Goal: Information Seeking & Learning: Learn about a topic

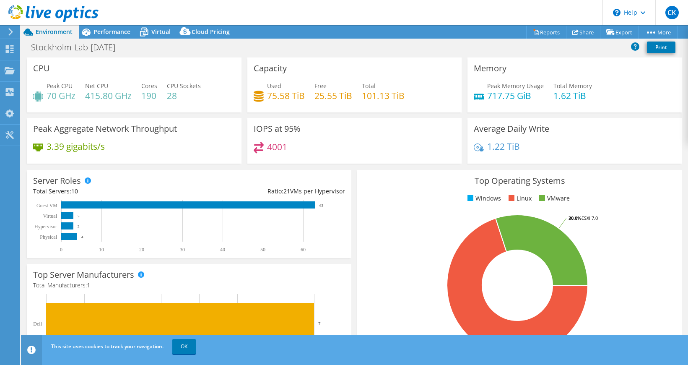
select select "USD"
click at [275, 148] on h4 "4001" at bounding box center [277, 146] width 20 height 9
click at [268, 93] on h4 "75.58 TiB" at bounding box center [286, 95] width 38 height 9
click at [255, 95] on icon at bounding box center [259, 96] width 10 height 11
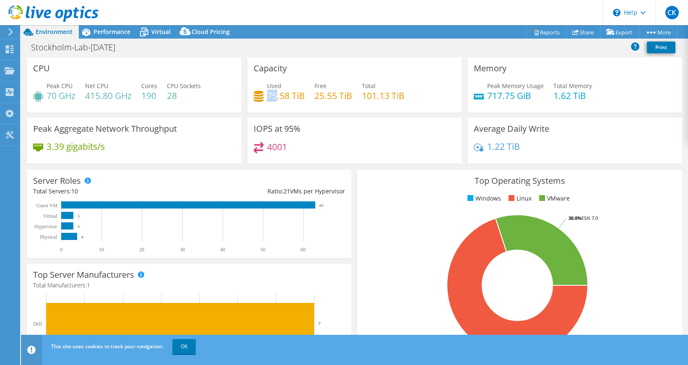
click at [255, 95] on icon at bounding box center [259, 96] width 10 height 11
click at [287, 93] on h4 "75.58 TiB" at bounding box center [286, 95] width 38 height 9
click at [108, 32] on span "Performance" at bounding box center [111, 32] width 37 height 8
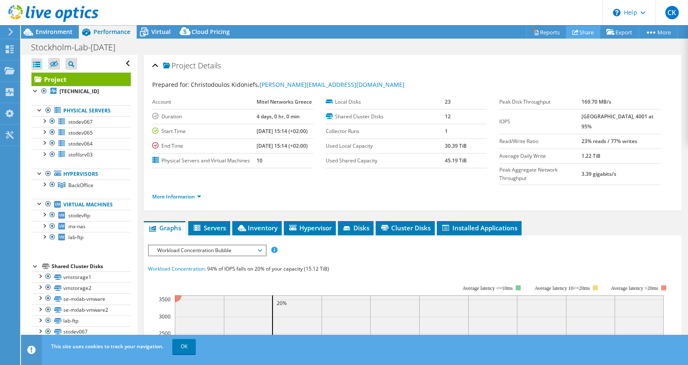
click at [572, 33] on use at bounding box center [575, 31] width 6 height 5
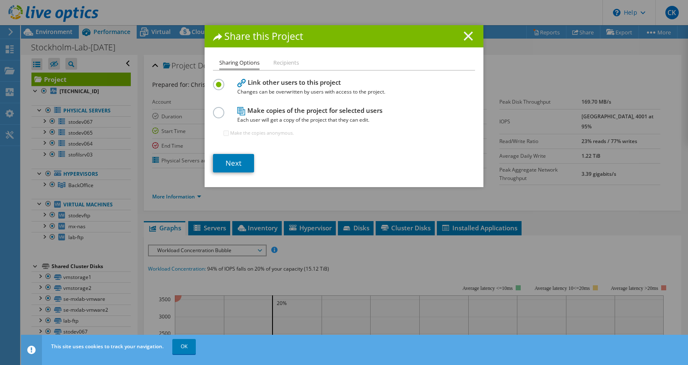
click at [469, 34] on line at bounding box center [468, 36] width 8 height 8
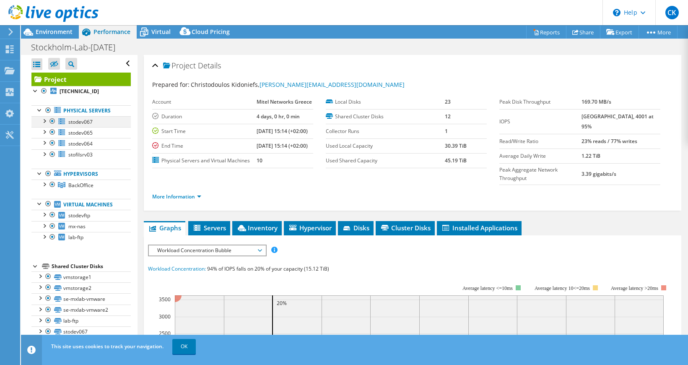
click at [45, 122] on div at bounding box center [44, 120] width 8 height 8
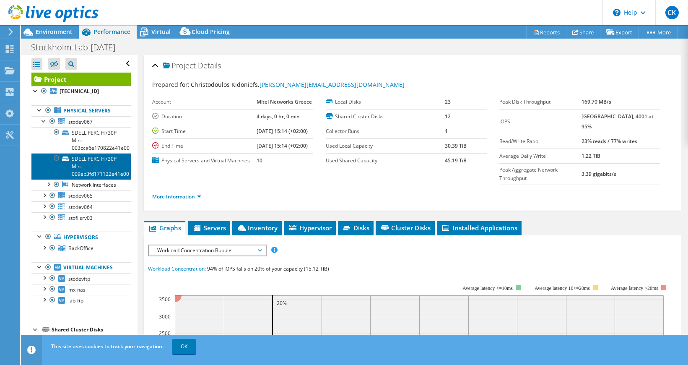
click at [96, 162] on link "SDELL PERC H730P Mini 009eb3fd171122e41e00" at bounding box center [80, 166] width 99 height 26
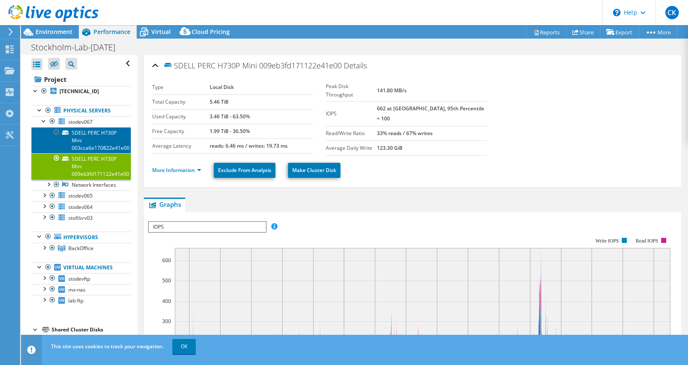
click at [101, 136] on link "SDELL PERC H730P Mini 003cca6e170822e41e00" at bounding box center [80, 140] width 99 height 26
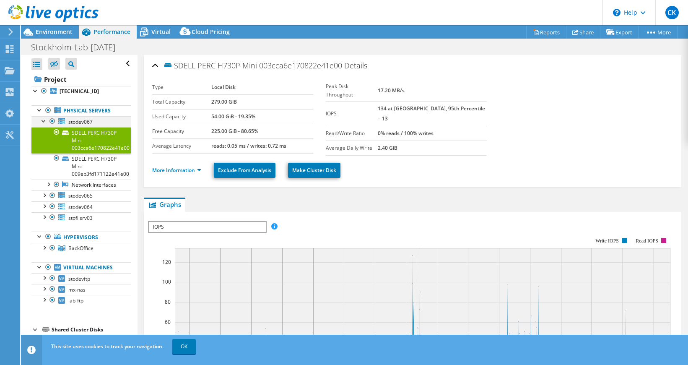
click at [41, 120] on div at bounding box center [44, 120] width 8 height 8
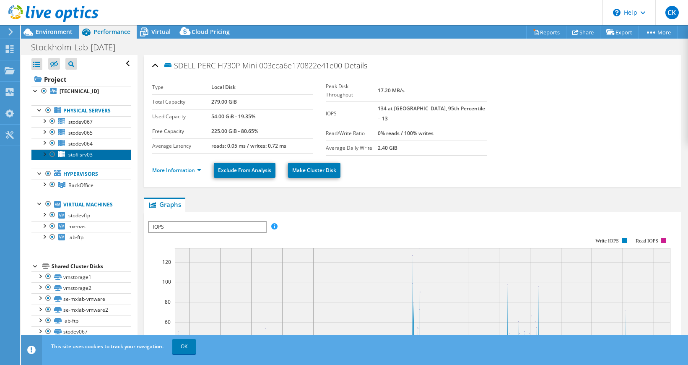
click at [79, 156] on span "stofilsrv03" at bounding box center [80, 154] width 24 height 7
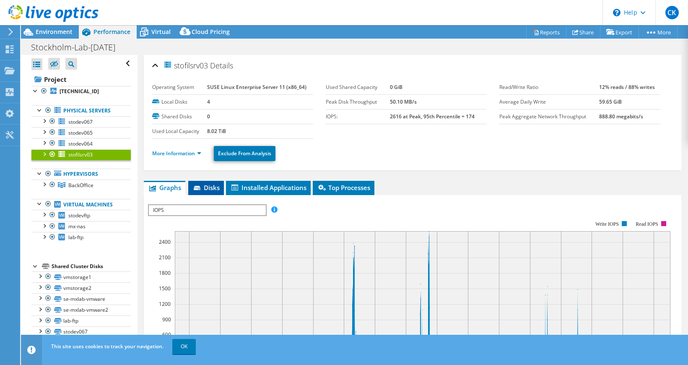
click at [211, 187] on span "Disks" at bounding box center [205, 187] width 27 height 8
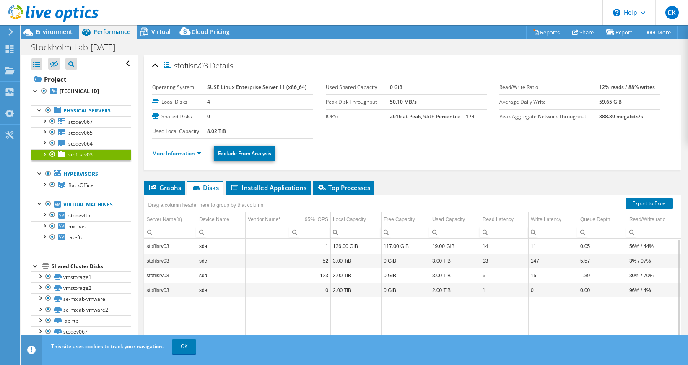
click at [200, 153] on link "More Information" at bounding box center [176, 153] width 49 height 7
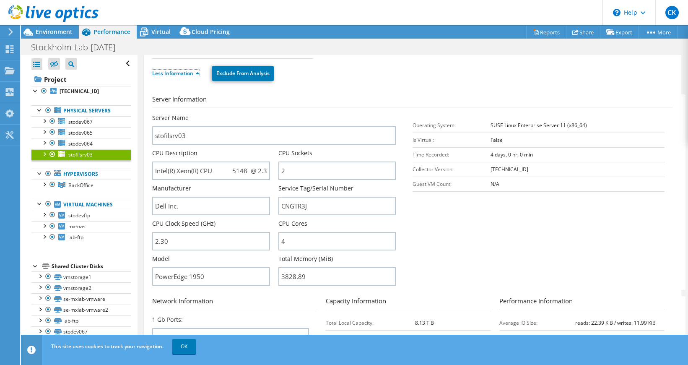
scroll to position [80, 0]
click at [188, 75] on link "Less Information" at bounding box center [175, 73] width 47 height 7
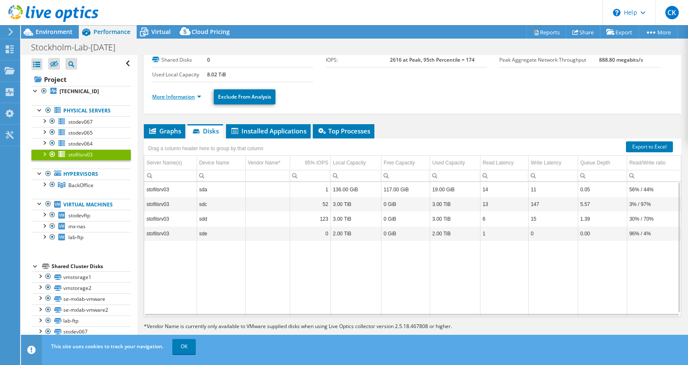
scroll to position [56, 0]
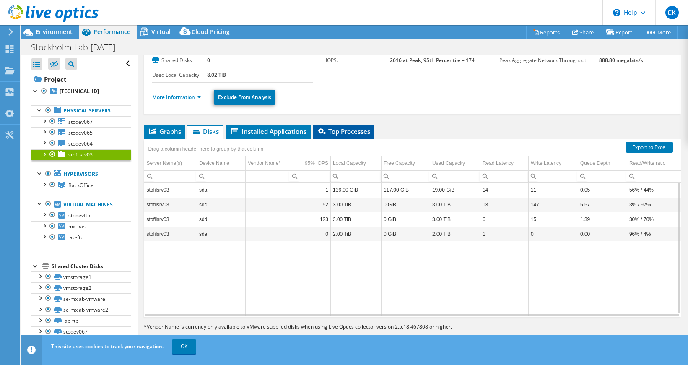
click at [339, 132] on span "Top Processes" at bounding box center [343, 131] width 53 height 8
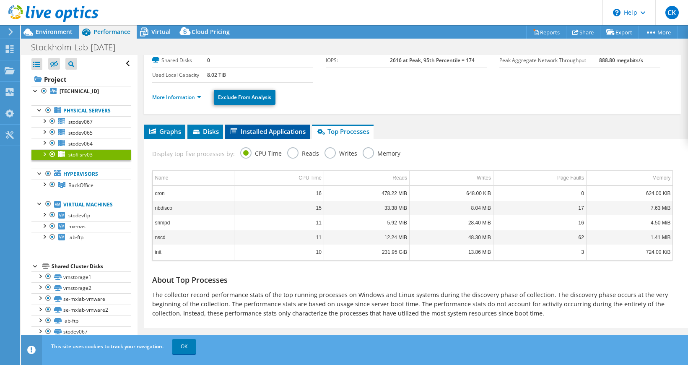
click at [269, 137] on li "Installed Applications" at bounding box center [267, 131] width 85 height 14
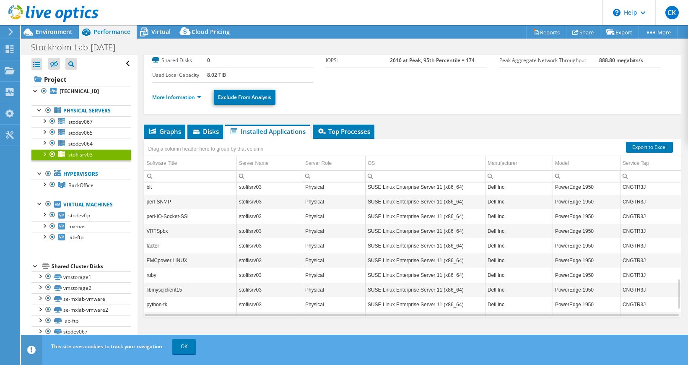
scroll to position [424, 0]
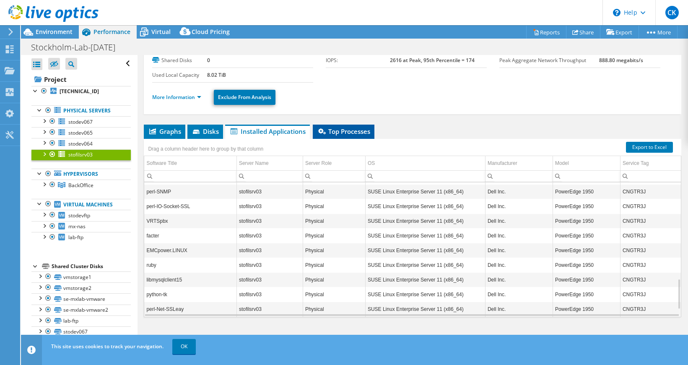
click at [342, 132] on span "Top Processes" at bounding box center [343, 131] width 53 height 8
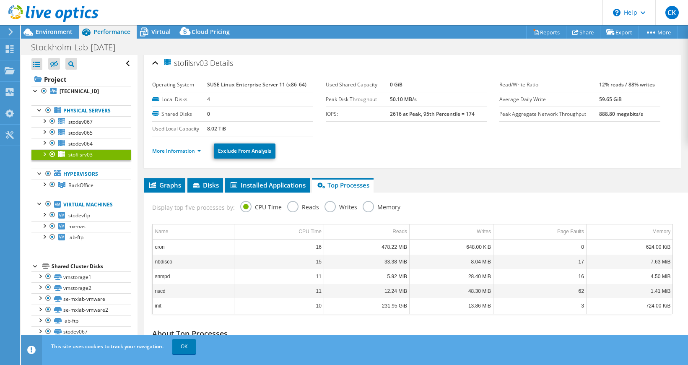
scroll to position [0, 0]
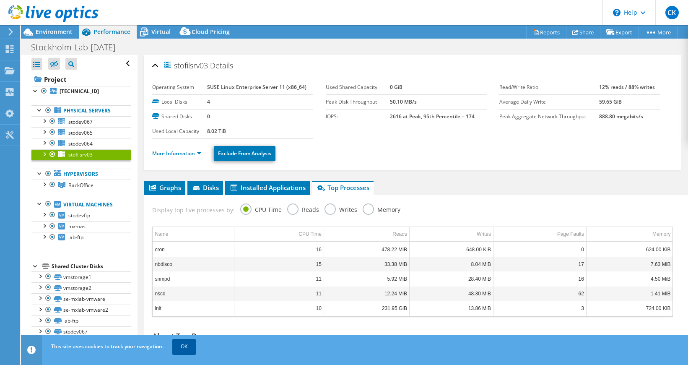
click at [186, 346] on link "OK" at bounding box center [183, 346] width 23 height 15
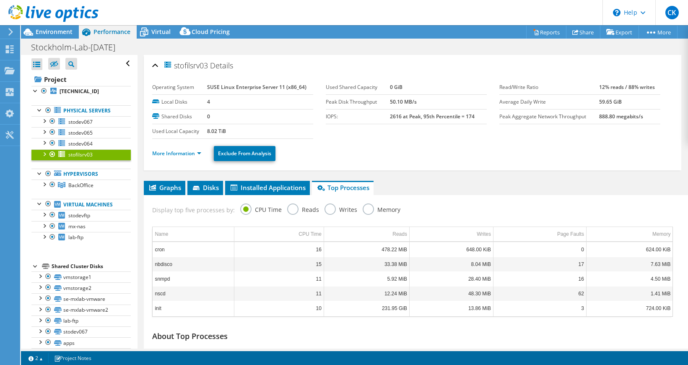
click at [340, 207] on label "Writes" at bounding box center [340, 208] width 33 height 10
click at [0, 0] on input "Writes" at bounding box center [0, 0] width 0 height 0
click at [294, 209] on label "Reads" at bounding box center [303, 208] width 32 height 10
click at [0, 0] on input "Reads" at bounding box center [0, 0] width 0 height 0
click at [365, 207] on label "Memory" at bounding box center [382, 208] width 38 height 10
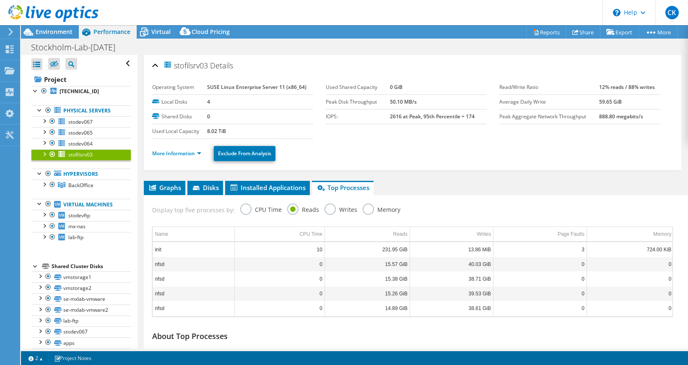
click at [0, 0] on input "Memory" at bounding box center [0, 0] width 0 height 0
click at [283, 17] on header "CK End User [PERSON_NAME] Kidoniefs [PERSON_NAME][EMAIL_ADDRESS][DOMAIN_NAME] M…" at bounding box center [344, 12] width 688 height 25
click at [363, 151] on ul "More Information Exclude From Analysis" at bounding box center [412, 152] width 521 height 17
click at [156, 187] on icon at bounding box center [152, 187] width 7 height 6
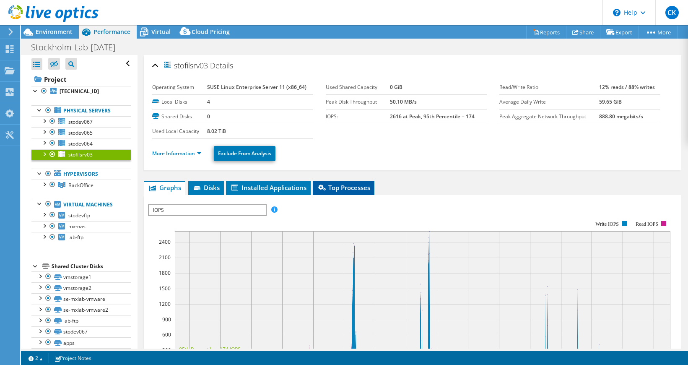
click at [342, 186] on span "Top Processes" at bounding box center [343, 187] width 53 height 8
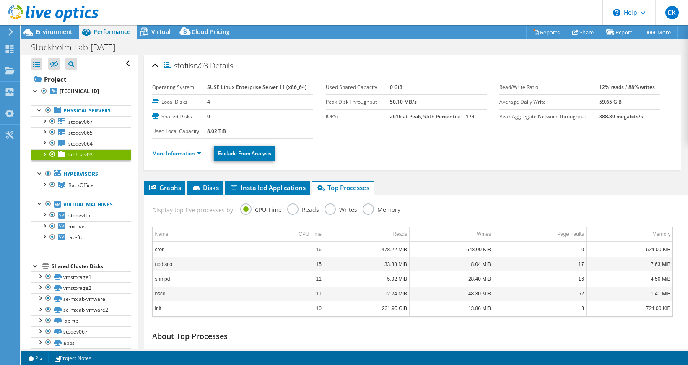
scroll to position [65, 0]
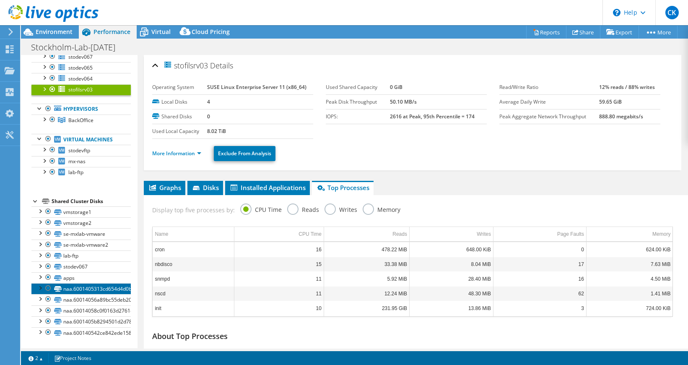
click at [80, 289] on link "naa.6001405313cd654d4d0bd4caedbe8ed1" at bounding box center [80, 288] width 99 height 11
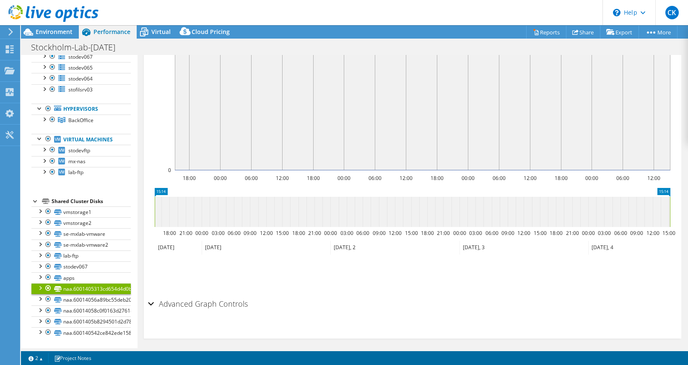
scroll to position [243, 0]
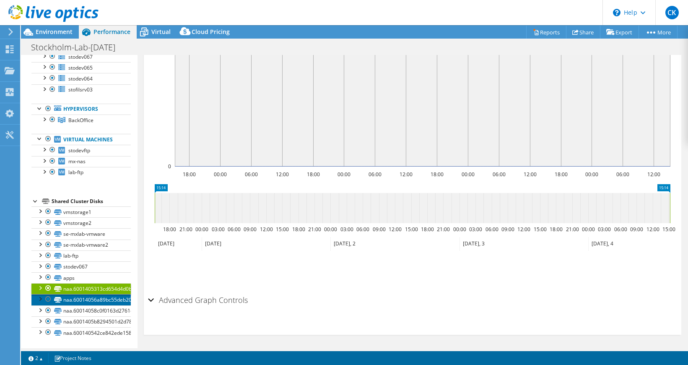
click at [115, 298] on link "naa.60014056a89bc55deb20d4620db589d0" at bounding box center [80, 299] width 99 height 11
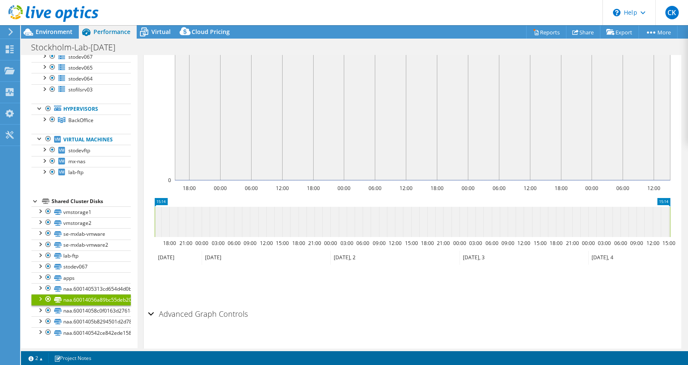
scroll to position [196, 0]
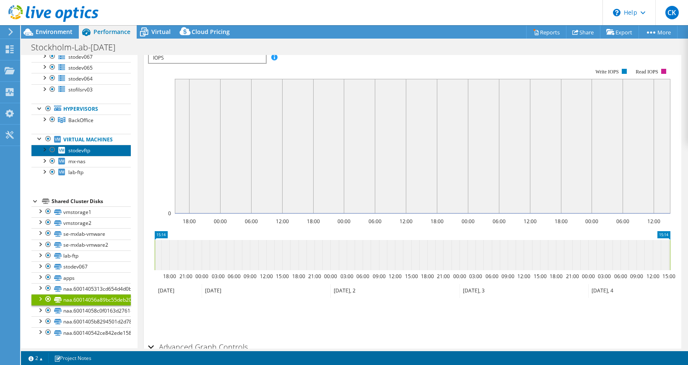
click at [76, 149] on span "stodevftp" at bounding box center [79, 150] width 22 height 7
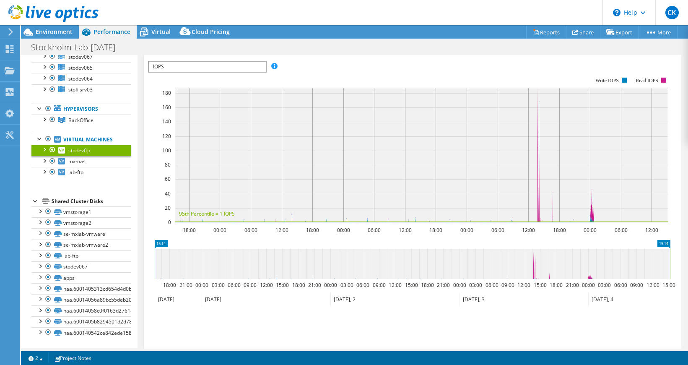
scroll to position [0, 0]
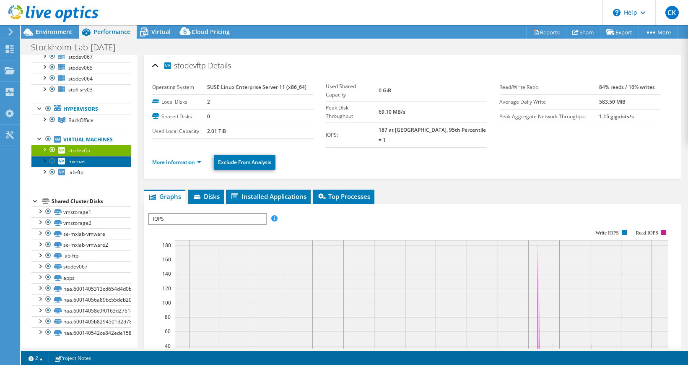
click at [78, 161] on span "mx-nas" at bounding box center [76, 161] width 17 height 7
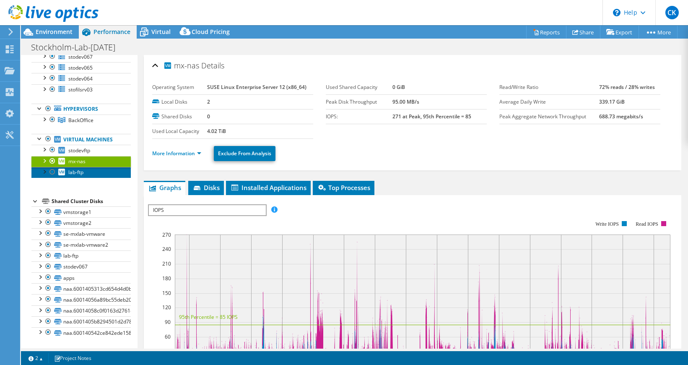
click at [80, 173] on span "lab-ftp" at bounding box center [75, 172] width 15 height 7
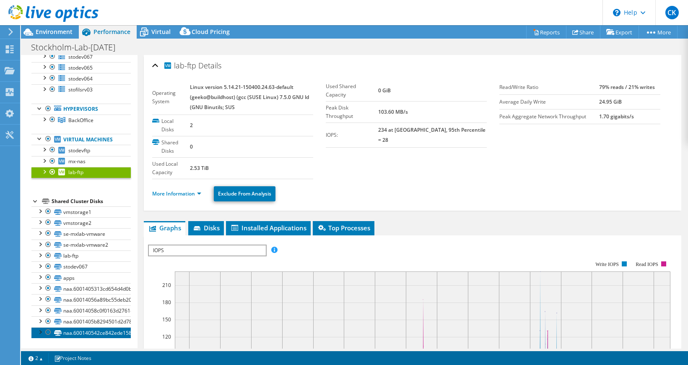
click at [93, 331] on link "naa.600140542ce842ede158d495eda4bfd5" at bounding box center [80, 332] width 99 height 11
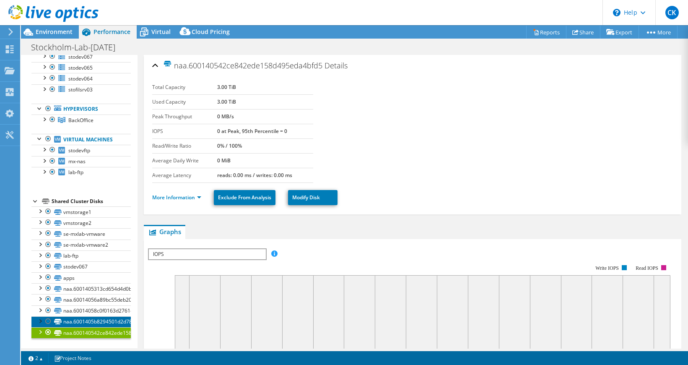
click at [92, 321] on link "naa.6001405b8294501d2d78d46f1db1fcdc" at bounding box center [80, 321] width 99 height 11
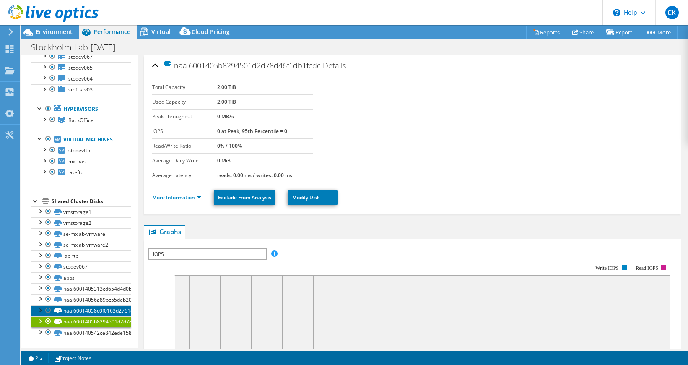
click at [91, 313] on link "naa.60014058c0f0163d2761d4501d9eb6da" at bounding box center [80, 310] width 99 height 11
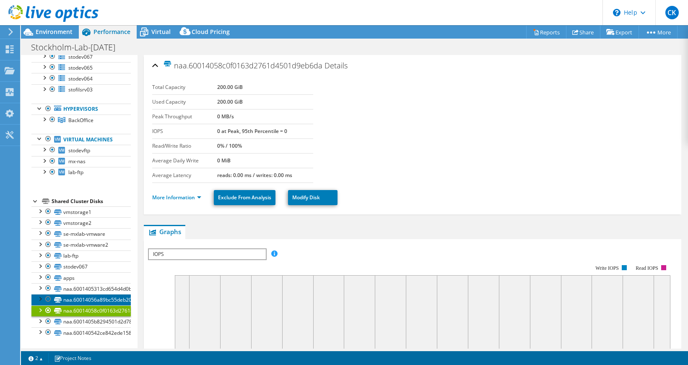
click at [90, 300] on link "naa.60014056a89bc55deb20d4620db589d0" at bounding box center [80, 299] width 99 height 11
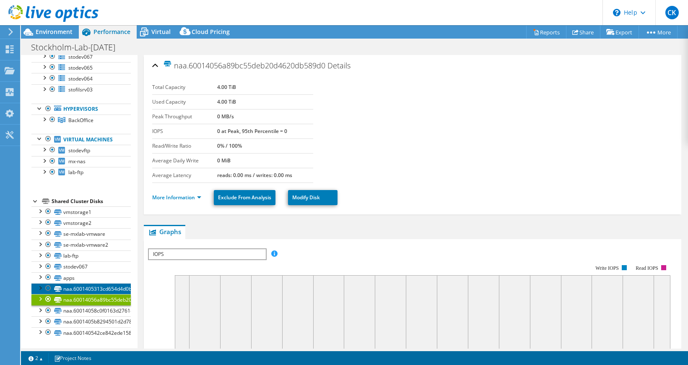
click at [89, 292] on link "naa.6001405313cd654d4d0bd4caedbe8ed1" at bounding box center [80, 288] width 99 height 11
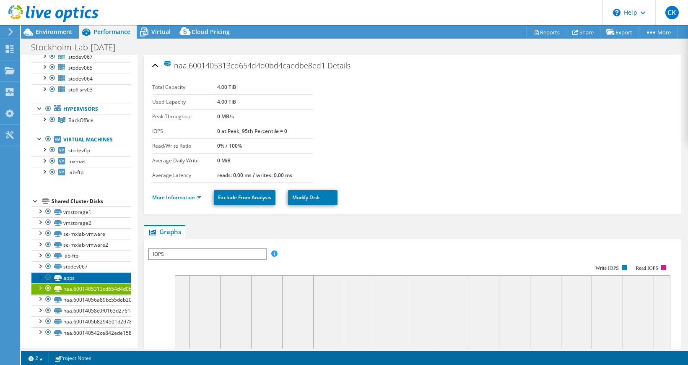
click at [85, 280] on link "apps" at bounding box center [80, 277] width 99 height 11
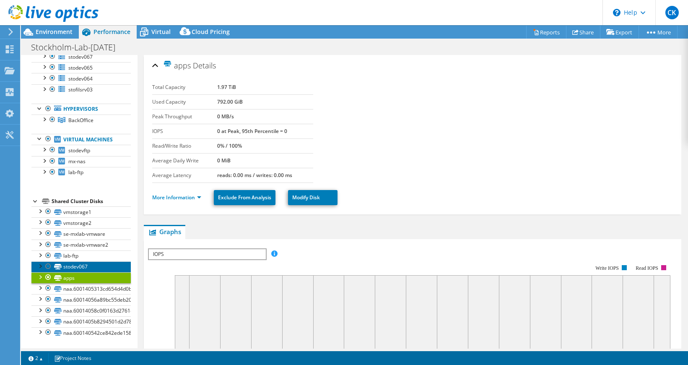
click at [85, 270] on link "stodev067" at bounding box center [80, 266] width 99 height 11
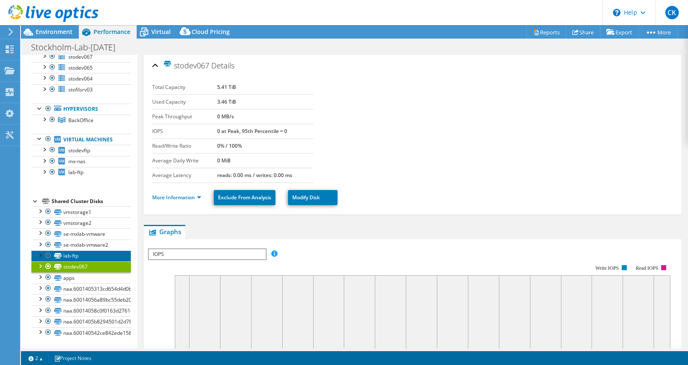
click at [86, 253] on link "lab-ftp" at bounding box center [80, 255] width 99 height 11
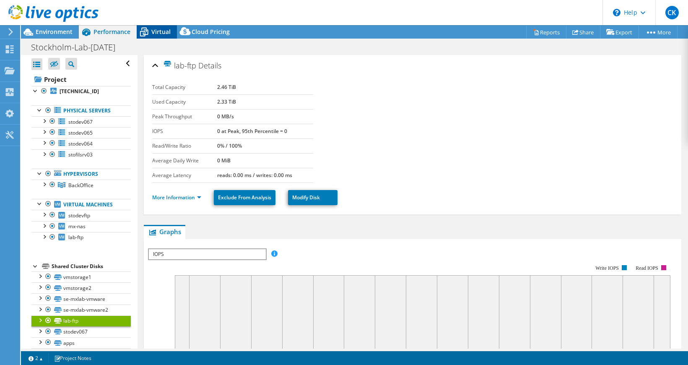
click at [152, 35] on span "Virtual" at bounding box center [160, 32] width 19 height 8
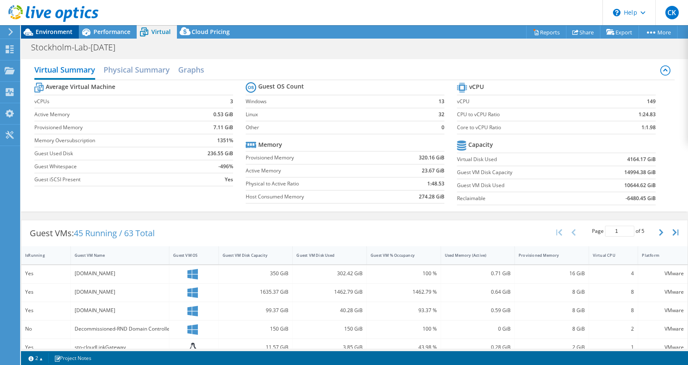
click at [44, 34] on span "Environment" at bounding box center [54, 32] width 37 height 8
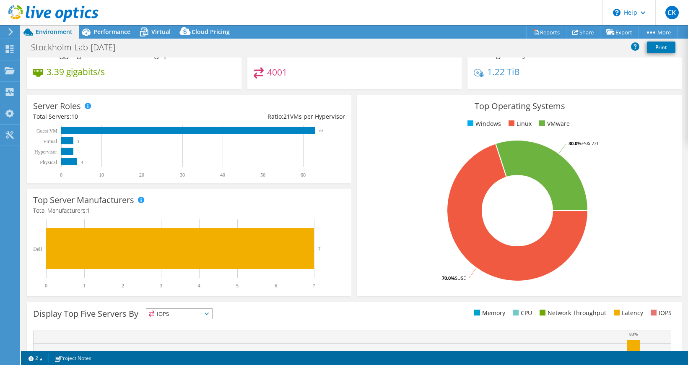
scroll to position [195, 0]
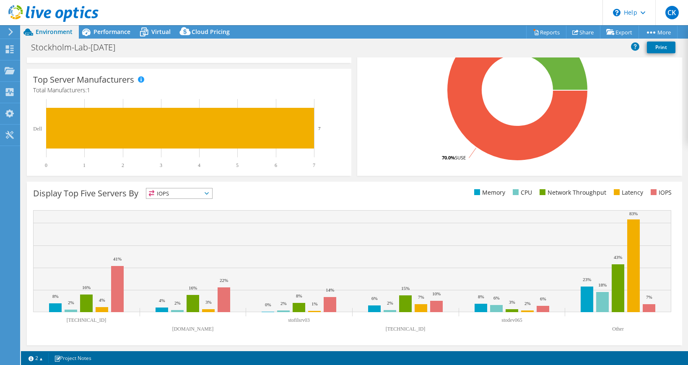
click at [187, 192] on span "IOPS" at bounding box center [179, 193] width 66 height 10
click at [167, 251] on li "Latency" at bounding box center [179, 251] width 66 height 12
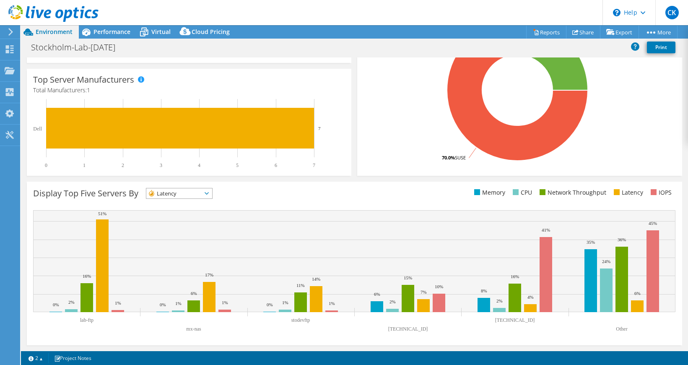
click at [208, 196] on span "Latency" at bounding box center [179, 193] width 66 height 10
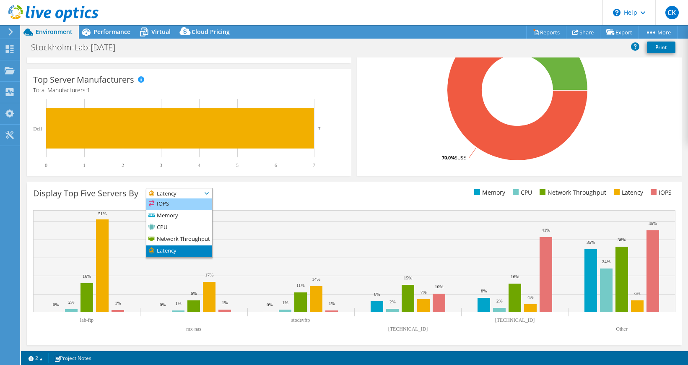
click at [187, 207] on li "IOPS" at bounding box center [179, 204] width 66 height 12
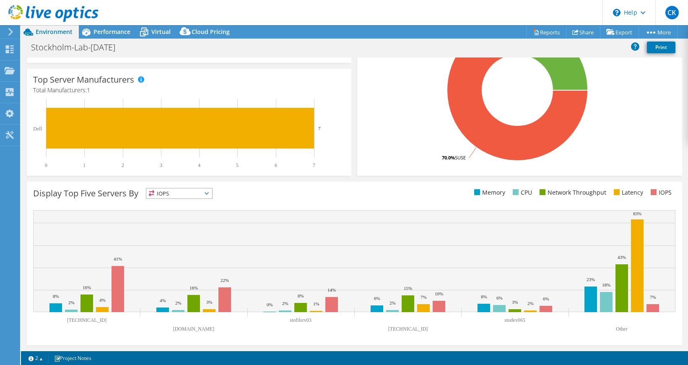
click at [209, 193] on icon at bounding box center [207, 193] width 4 height 3
click at [277, 197] on div "Display Top Five Servers By IOPS IOPS" at bounding box center [193, 195] width 321 height 14
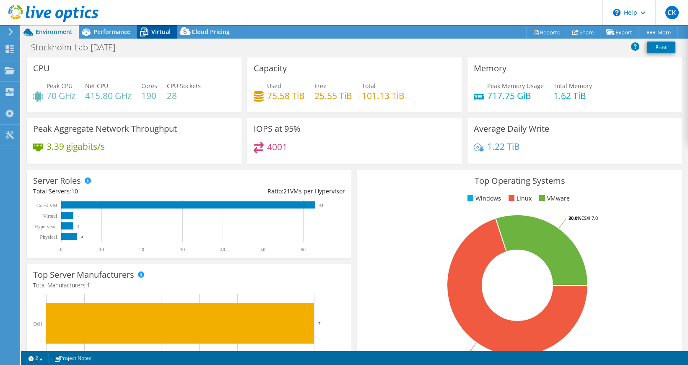
click at [154, 34] on span "Virtual" at bounding box center [160, 32] width 19 height 8
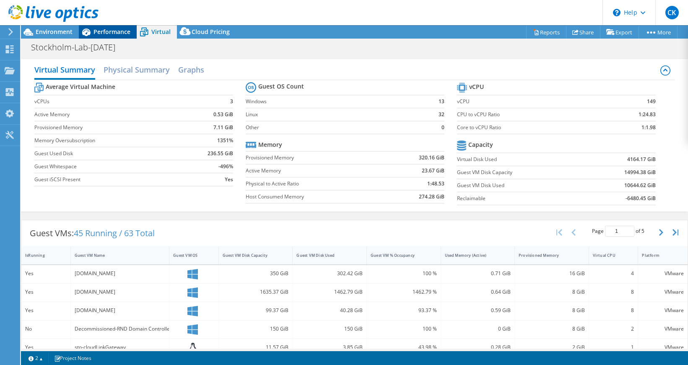
click at [105, 30] on span "Performance" at bounding box center [111, 32] width 37 height 8
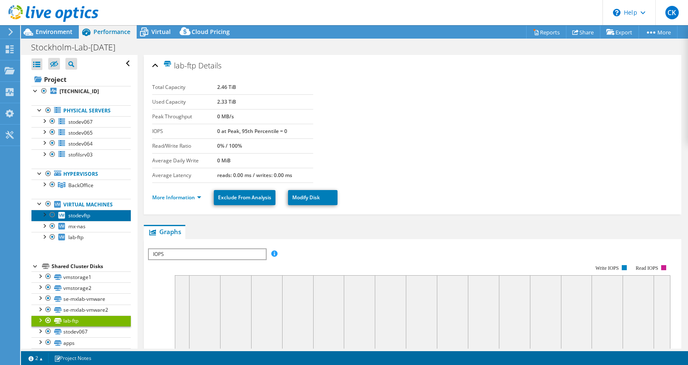
click at [79, 210] on link "stodevftp" at bounding box center [80, 215] width 99 height 11
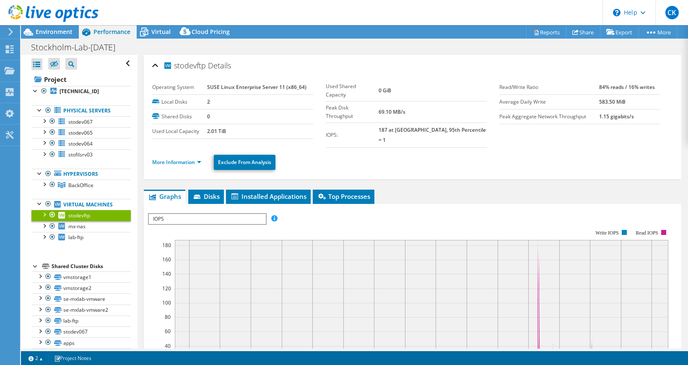
click at [44, 214] on div at bounding box center [44, 214] width 8 height 8
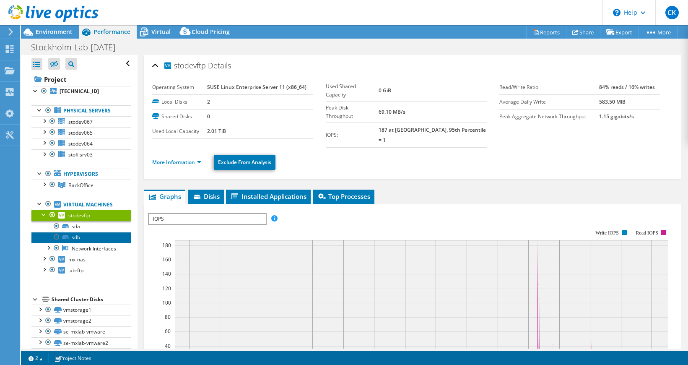
click at [78, 234] on link "sdb" at bounding box center [80, 237] width 99 height 11
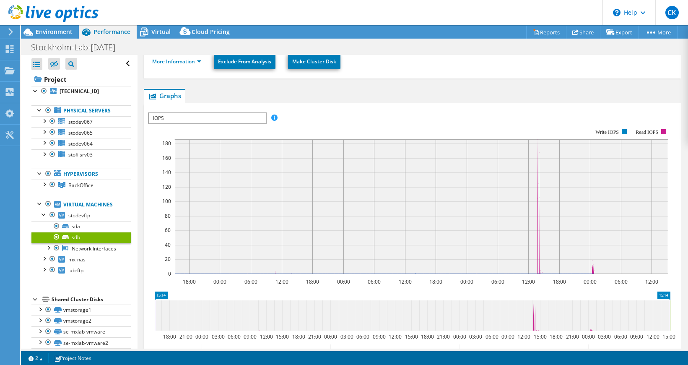
scroll to position [103, 0]
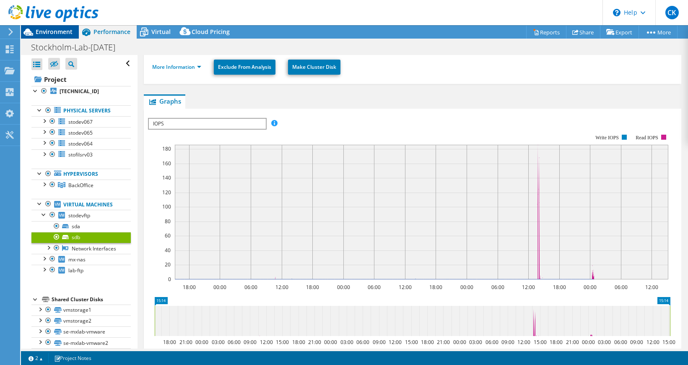
click at [51, 34] on span "Environment" at bounding box center [54, 32] width 37 height 8
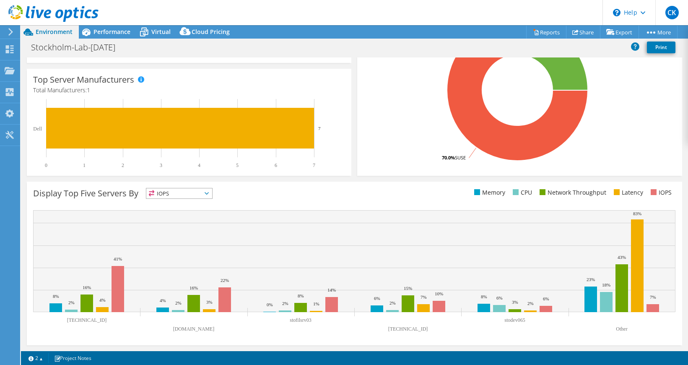
scroll to position [0, 0]
